Goal: Register for event/course

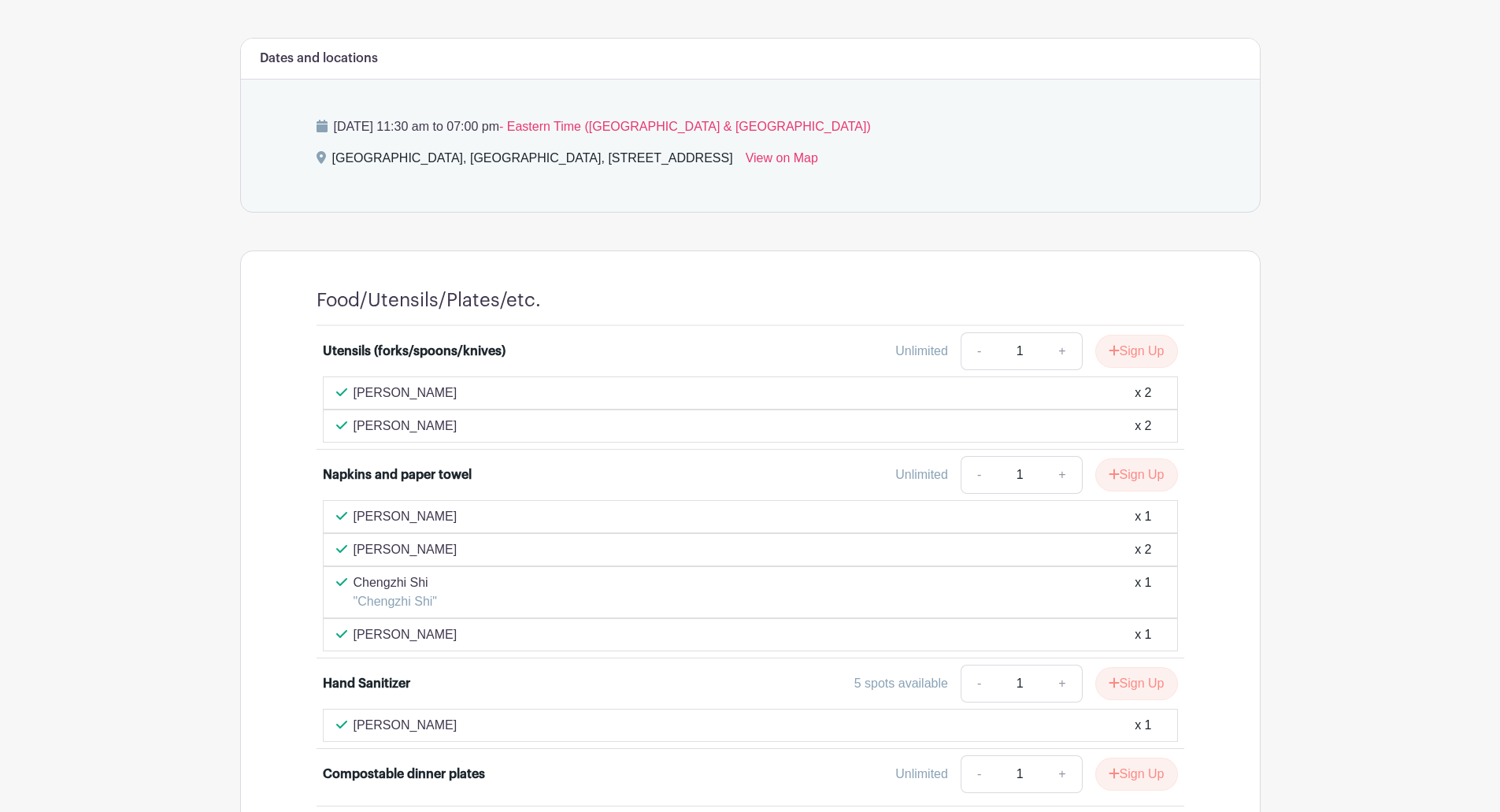
scroll to position [630, 0]
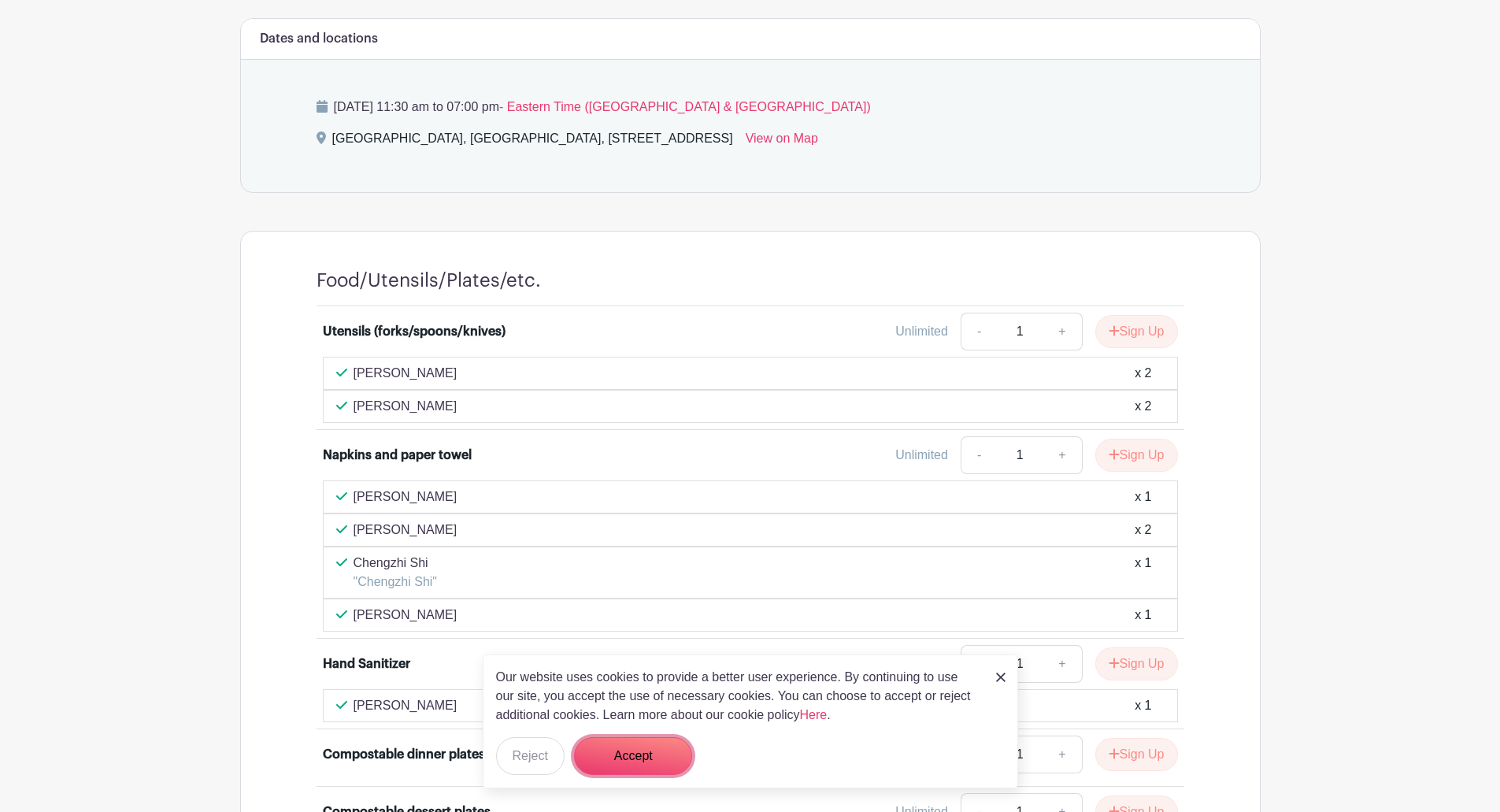
click at [613, 745] on button "Accept" at bounding box center [634, 756] width 118 height 38
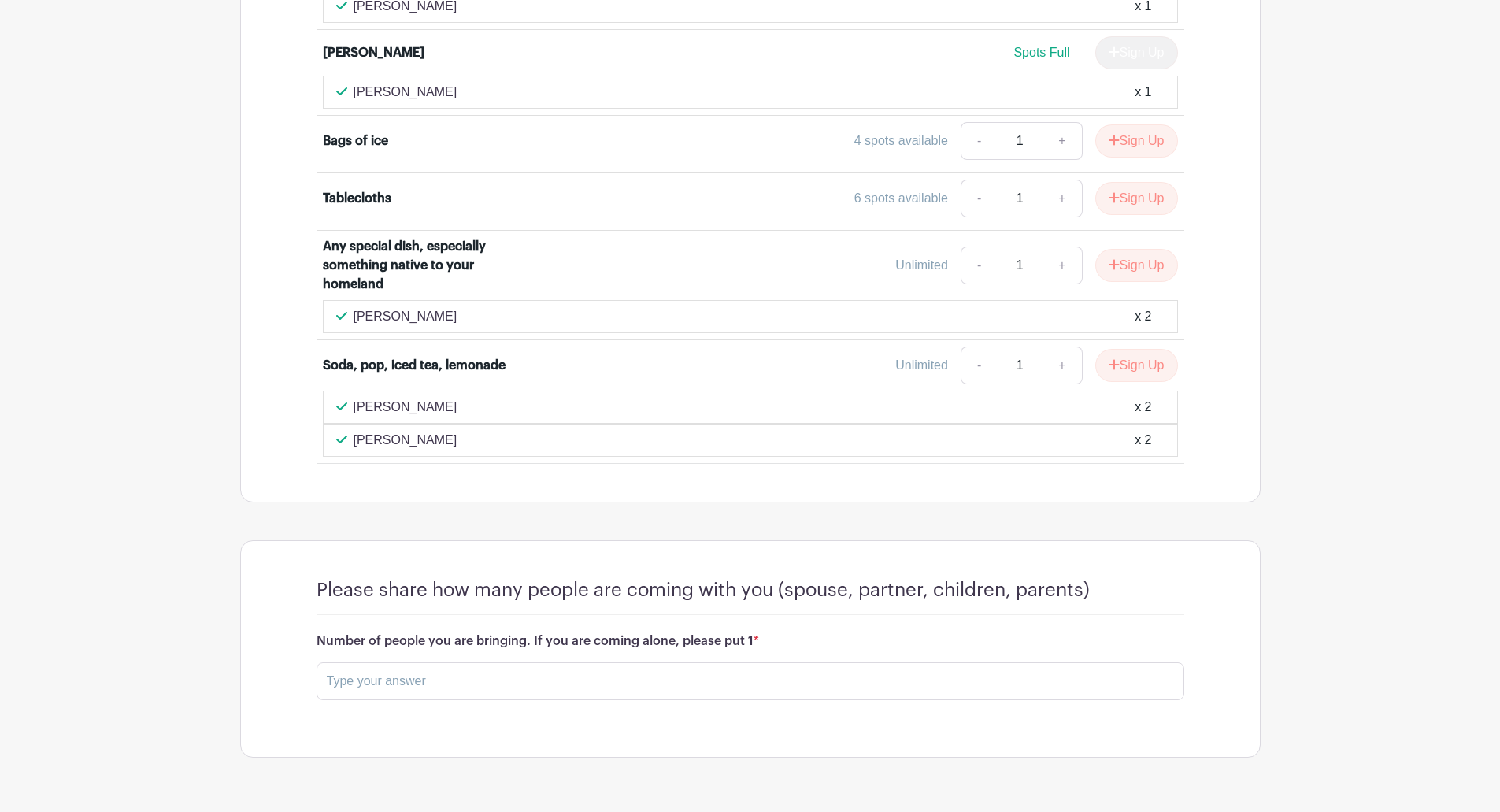
scroll to position [1956, 0]
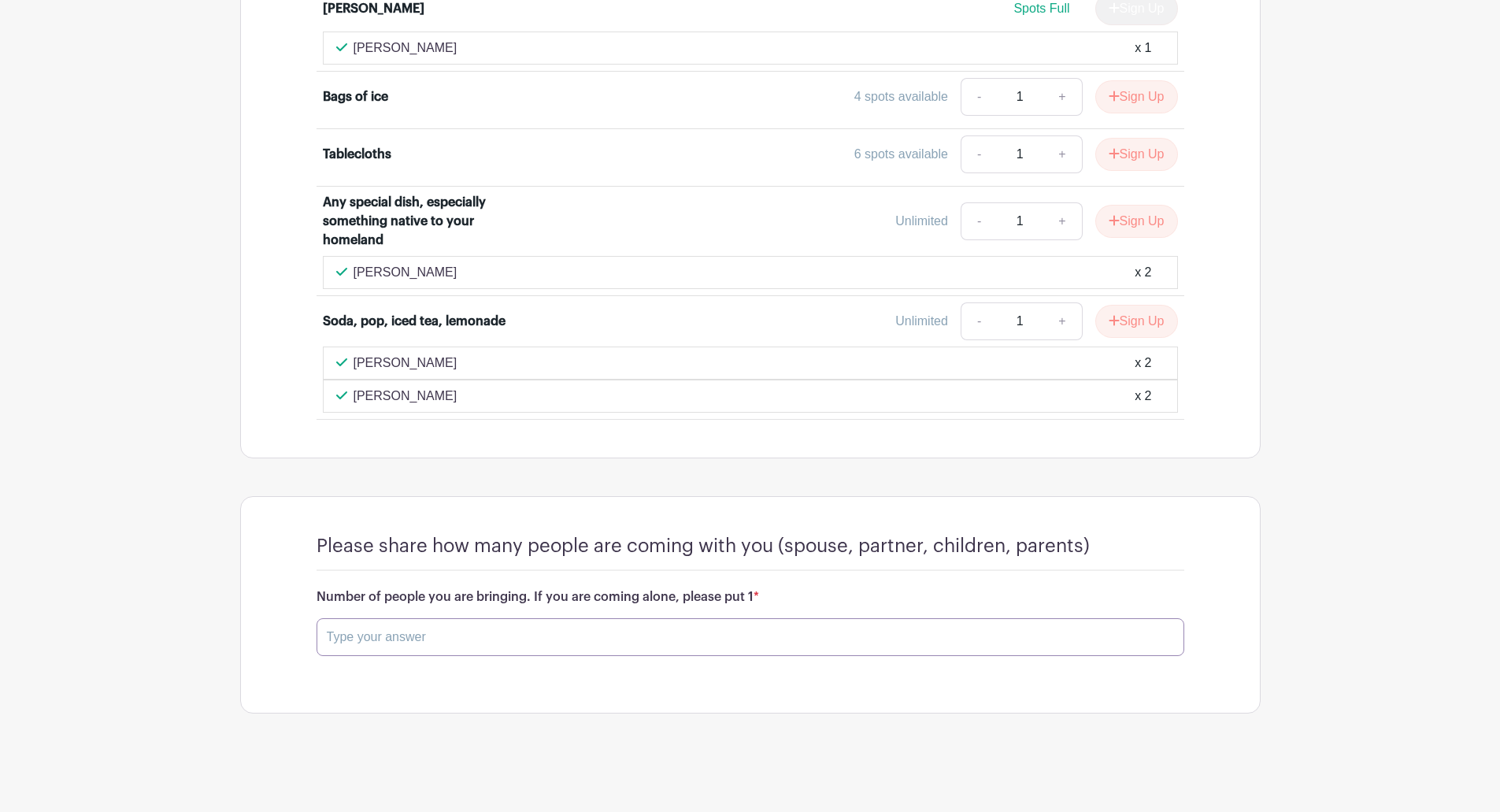
click at [367, 637] on input "text" at bounding box center [750, 637] width 867 height 38
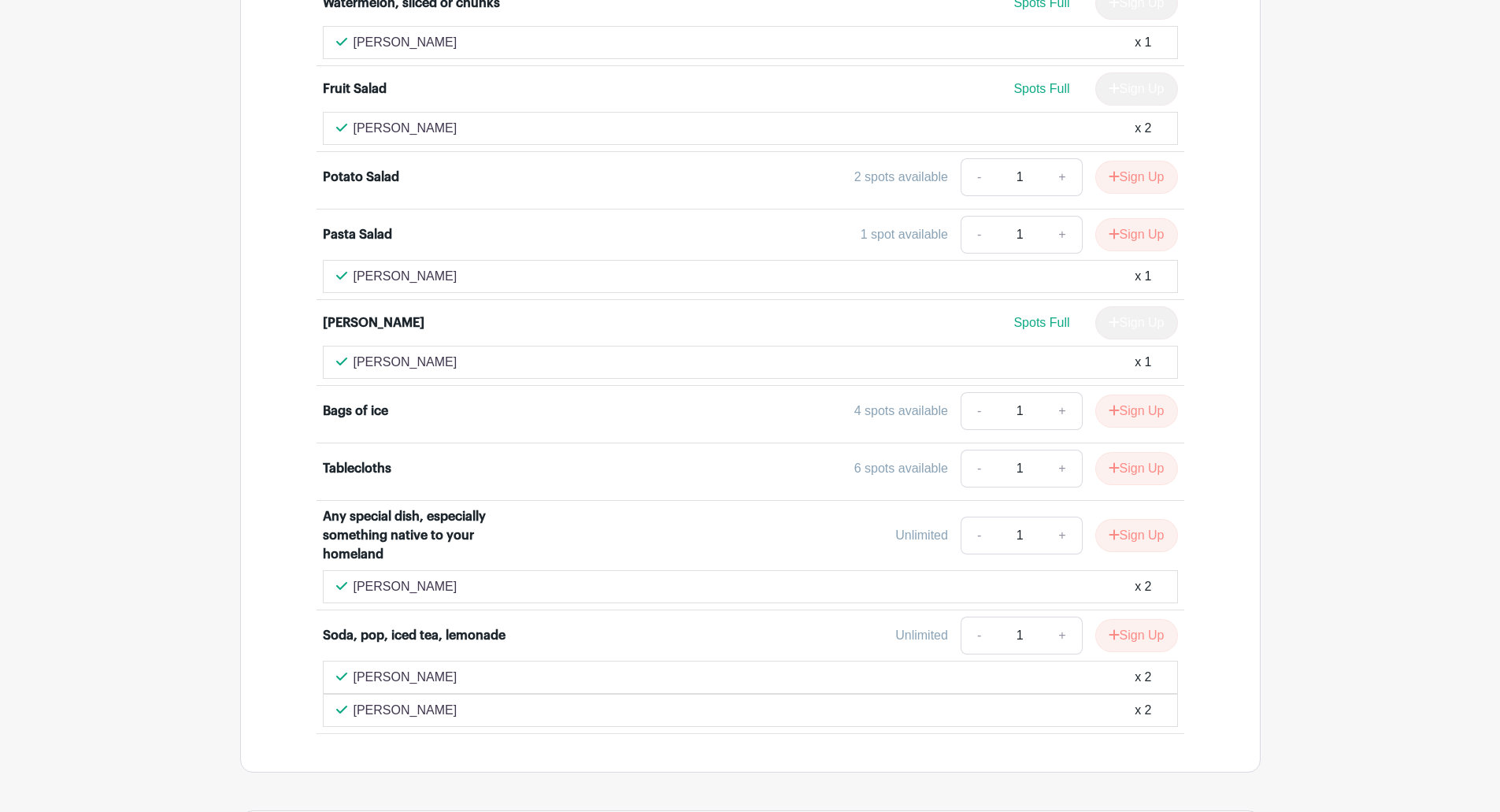
scroll to position [1641, 0]
click at [1055, 410] on link "+" at bounding box center [1062, 412] width 39 height 38
click at [970, 416] on link "-" at bounding box center [979, 412] width 36 height 38
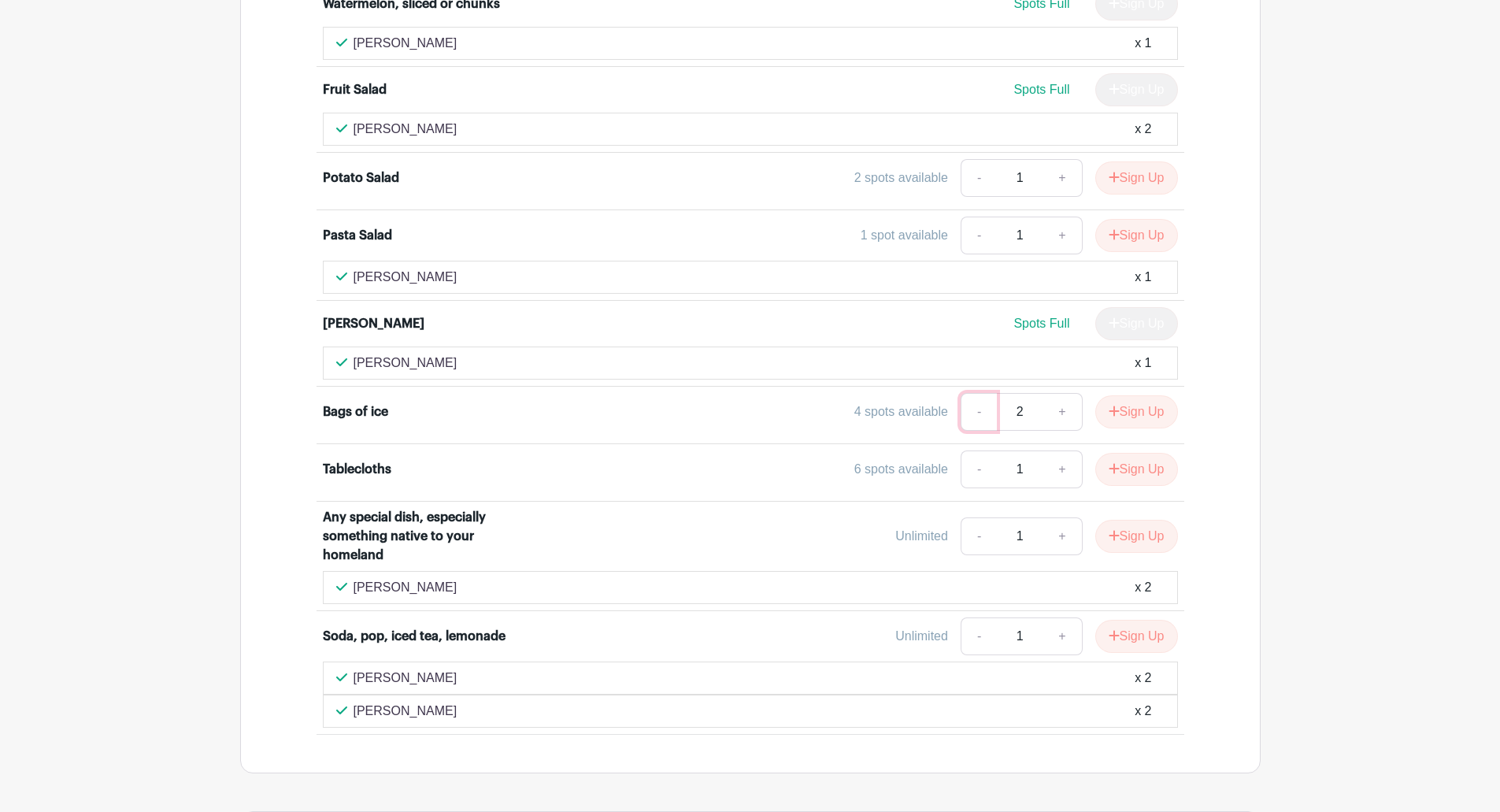
type input "1"
click at [970, 416] on link "-" at bounding box center [979, 412] width 36 height 38
click at [1118, 413] on button "Sign Up" at bounding box center [1136, 411] width 83 height 33
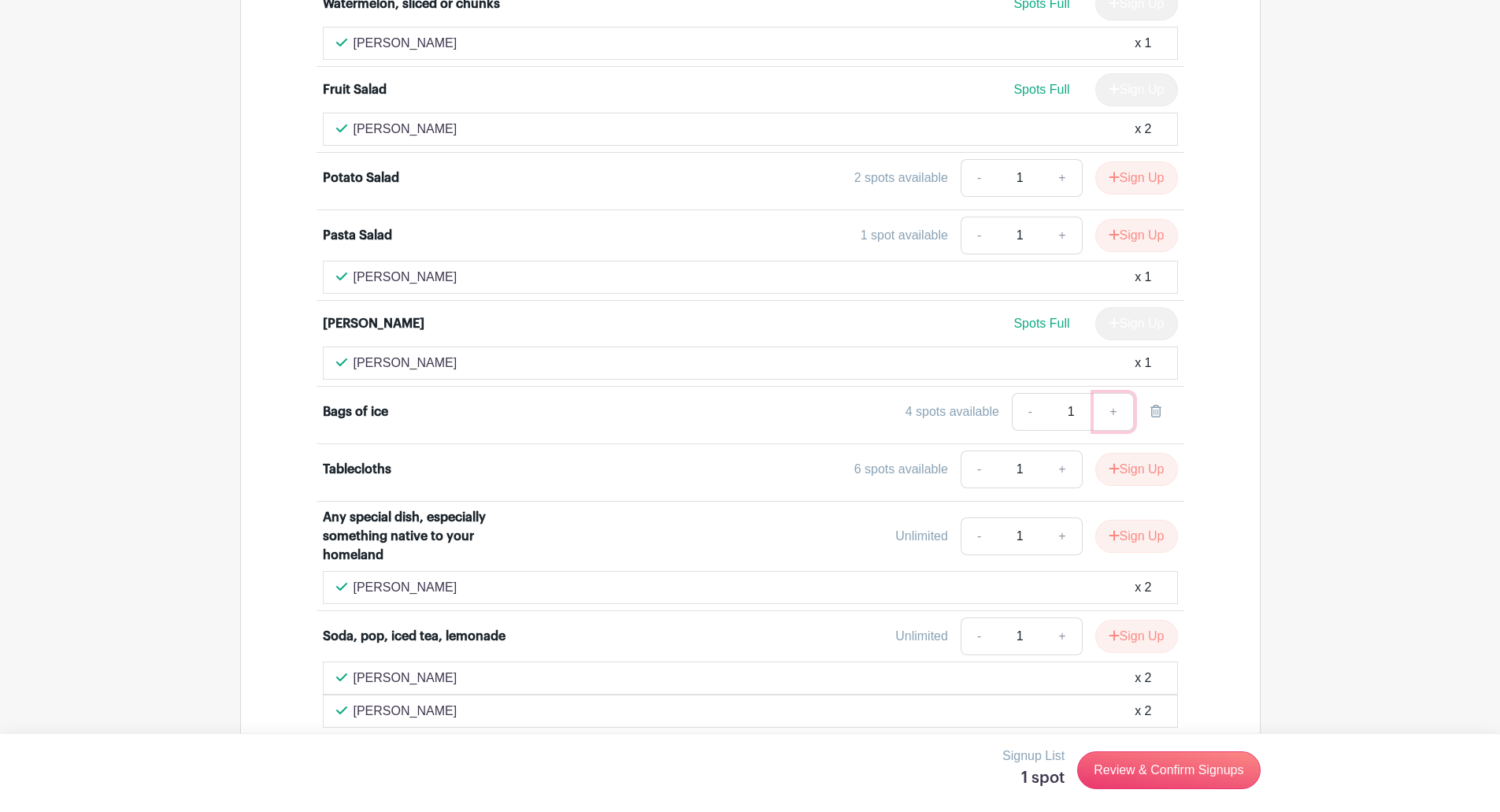
click at [1115, 410] on link "+" at bounding box center [1113, 412] width 39 height 38
type input "2"
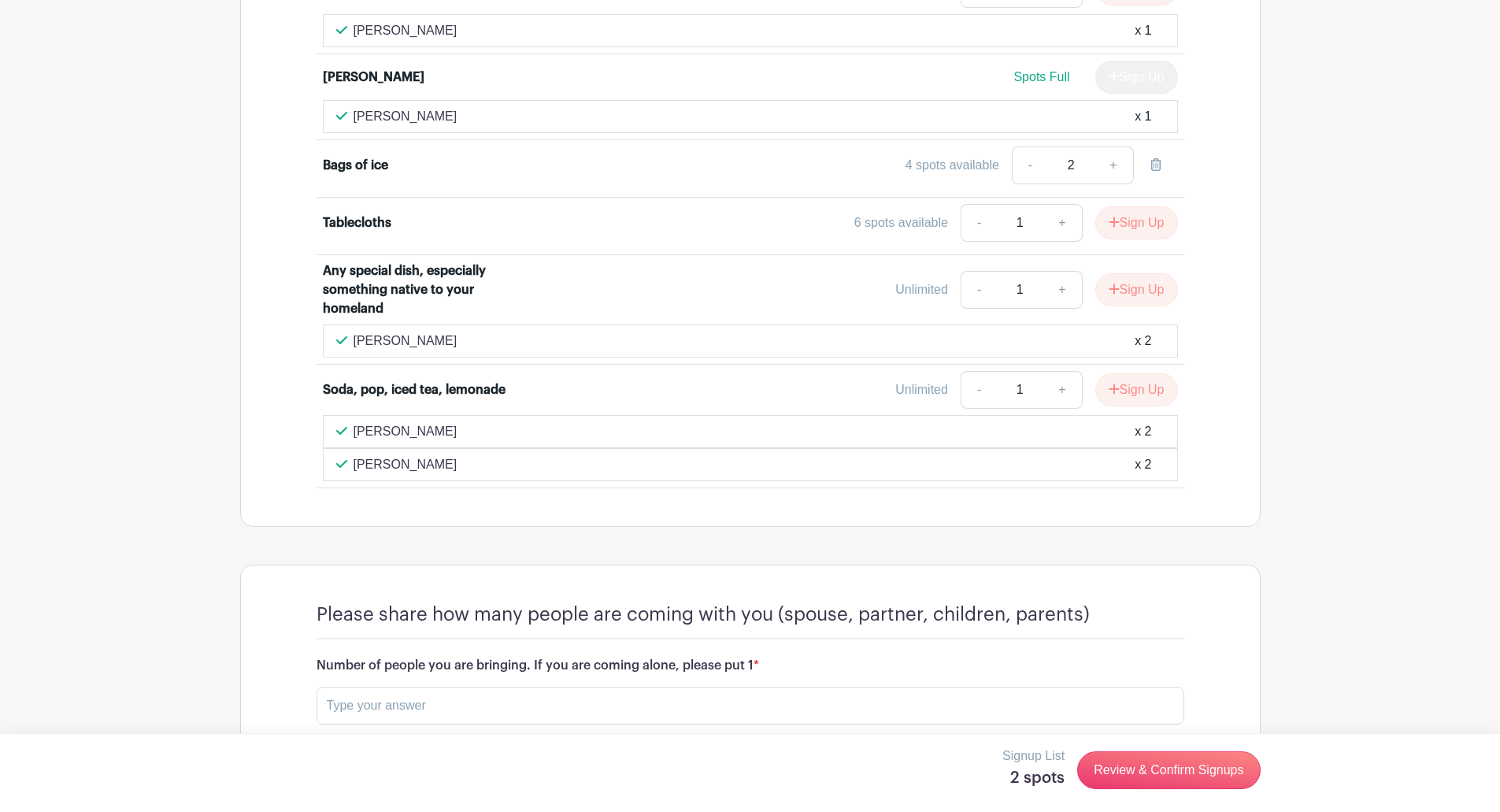
scroll to position [1956, 0]
